Goal: Navigation & Orientation: Find specific page/section

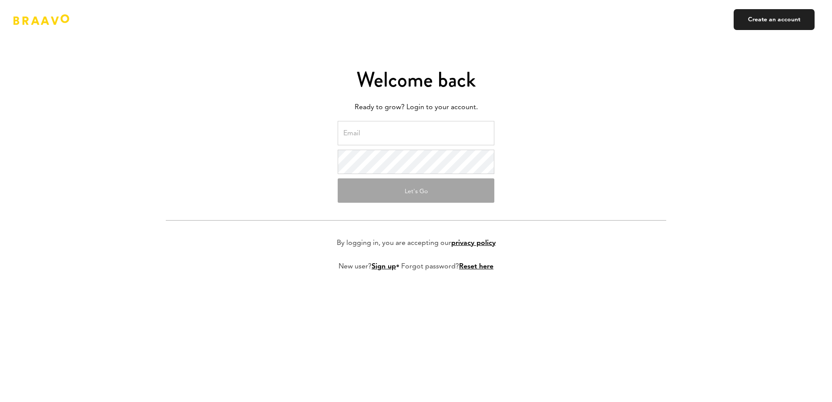
type input "[EMAIL_ADDRESS][DOMAIN_NAME]"
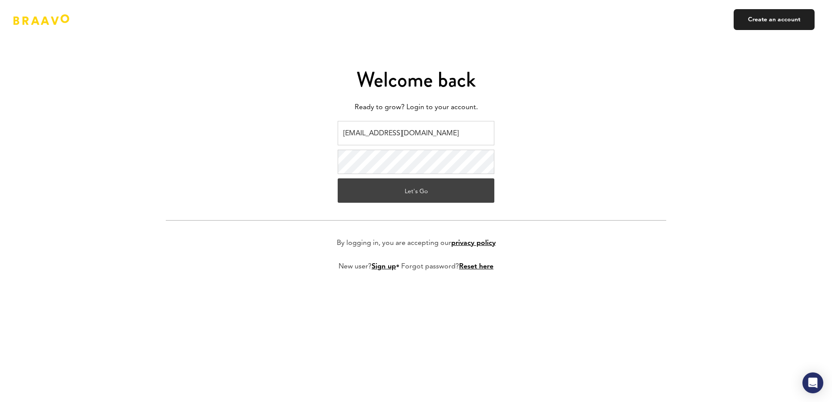
click at [401, 188] on button "Let's Go" at bounding box center [416, 190] width 157 height 24
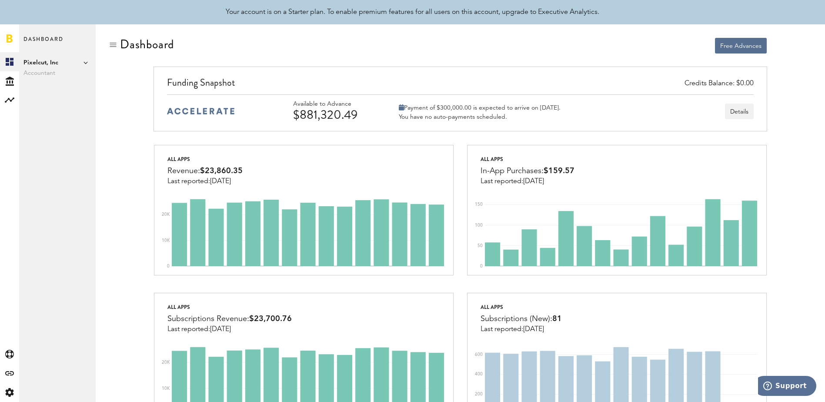
click at [41, 57] on span "Pixelcut, Inc" at bounding box center [57, 62] width 68 height 10
click at [39, 106] on div "Dashboard Pixelcut, Inc Accountant Pixelcut, Inc Add Publisher" at bounding box center [57, 213] width 77 height 378
click at [7, 99] on rect at bounding box center [9, 100] width 10 height 10
